Goal: Navigation & Orientation: Find specific page/section

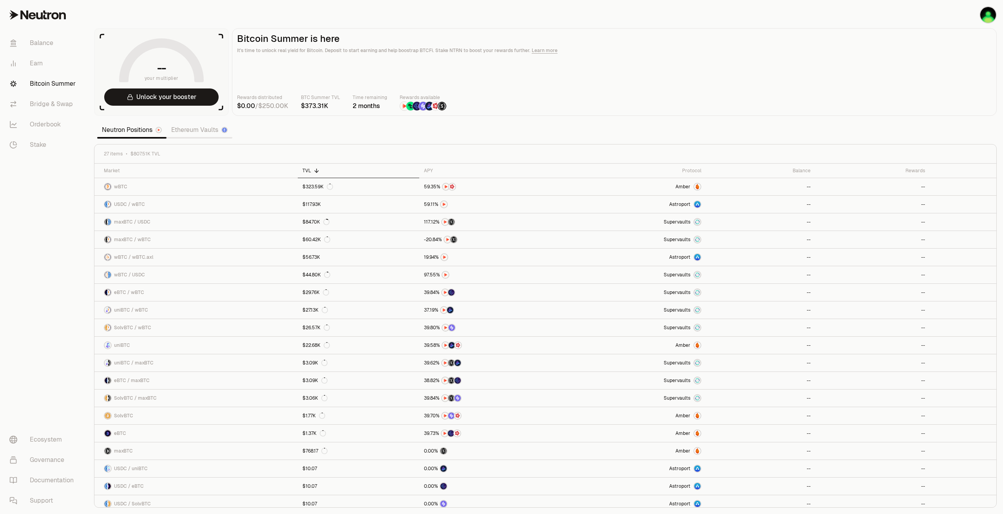
click at [192, 130] on link "Ethereum Vaults" at bounding box center [199, 130] width 66 height 16
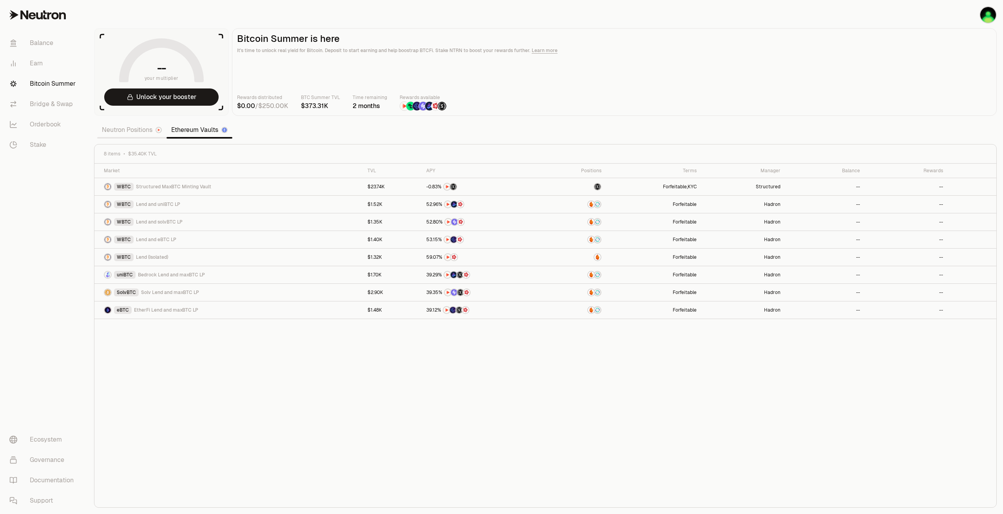
click at [269, 102] on span "5" at bounding box center [268, 106] width 4 height 8
click at [148, 98] on button "Unlock your booster" at bounding box center [161, 97] width 114 height 17
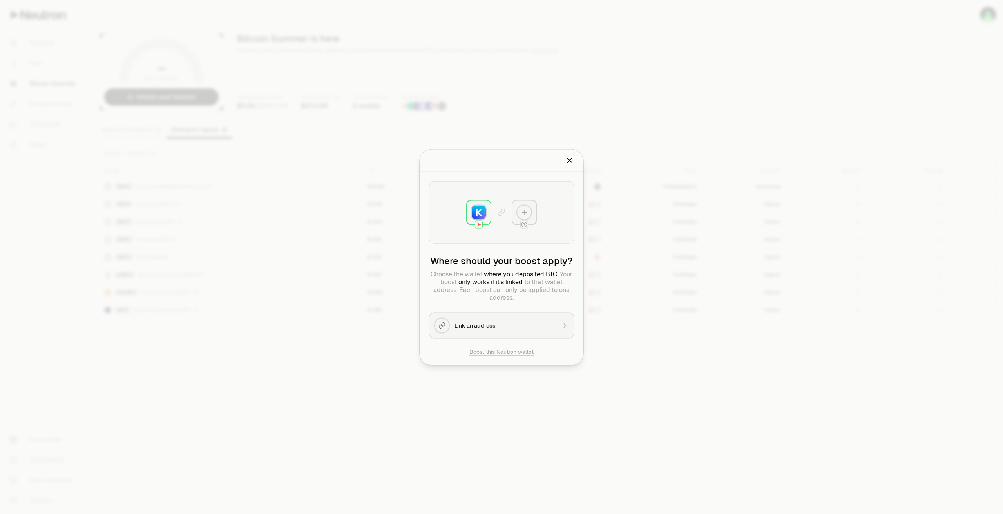
click at [572, 162] on icon "Close" at bounding box center [570, 160] width 4 height 4
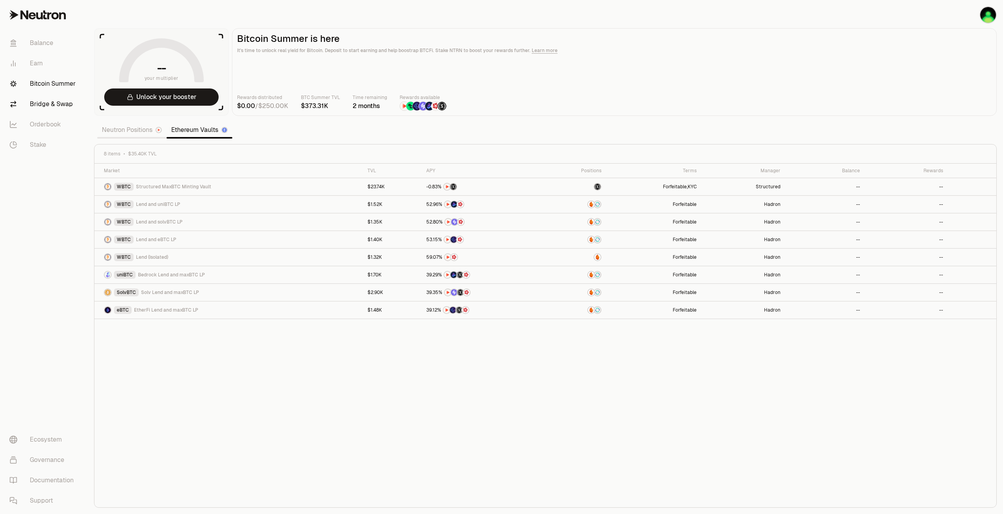
click at [39, 106] on link "Bridge & Swap" at bounding box center [43, 104] width 81 height 20
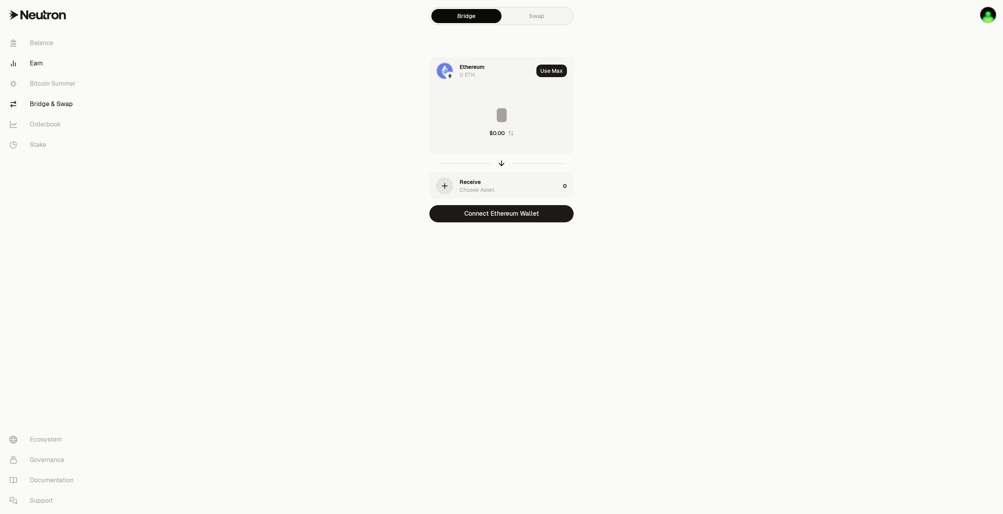
click at [47, 60] on link "Earn" at bounding box center [43, 63] width 81 height 20
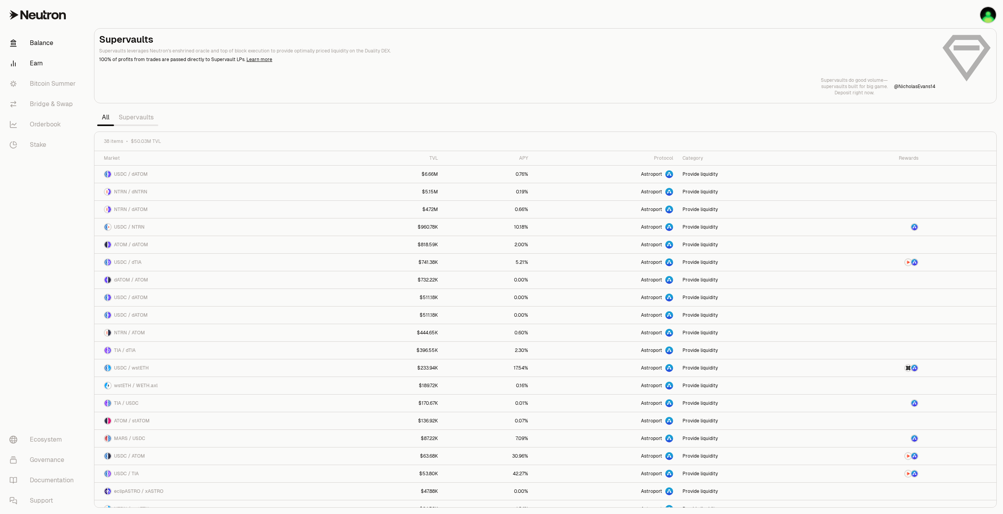
click at [46, 41] on link "Balance" at bounding box center [43, 43] width 81 height 20
